Goal: Find specific page/section: Find specific page/section

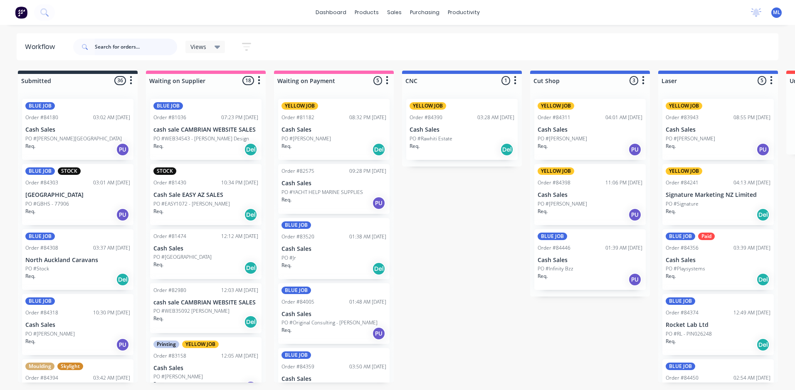
click at [98, 48] on input "text" at bounding box center [136, 47] width 82 height 17
type input "caravan"
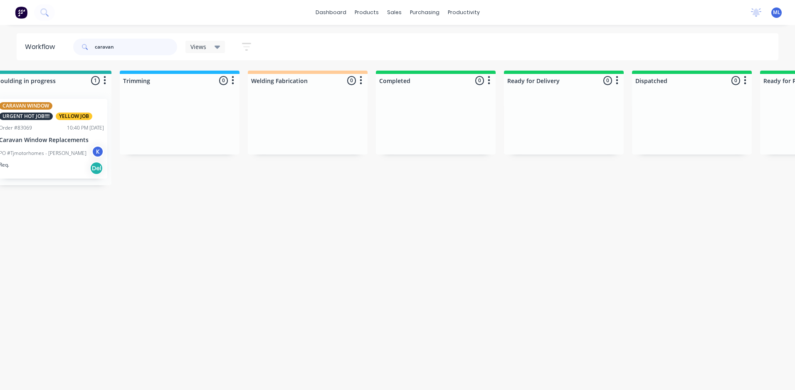
scroll to position [0, 2309]
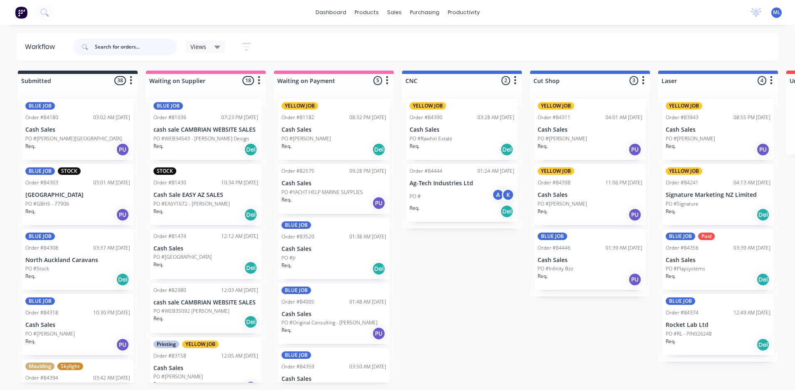
click at [99, 44] on input "text" at bounding box center [136, 47] width 82 height 17
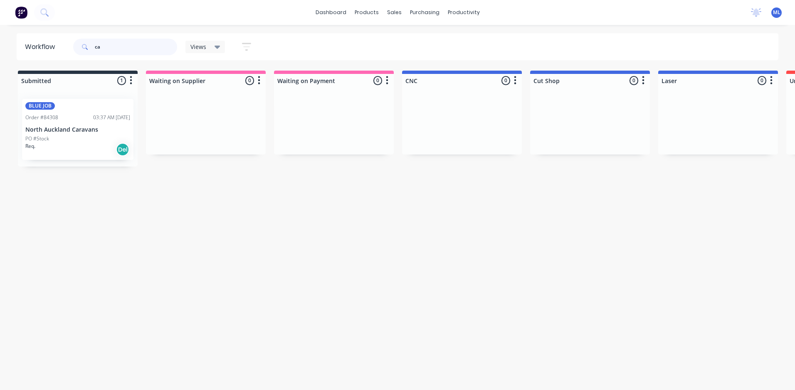
type input "c"
